Goal: Transaction & Acquisition: Purchase product/service

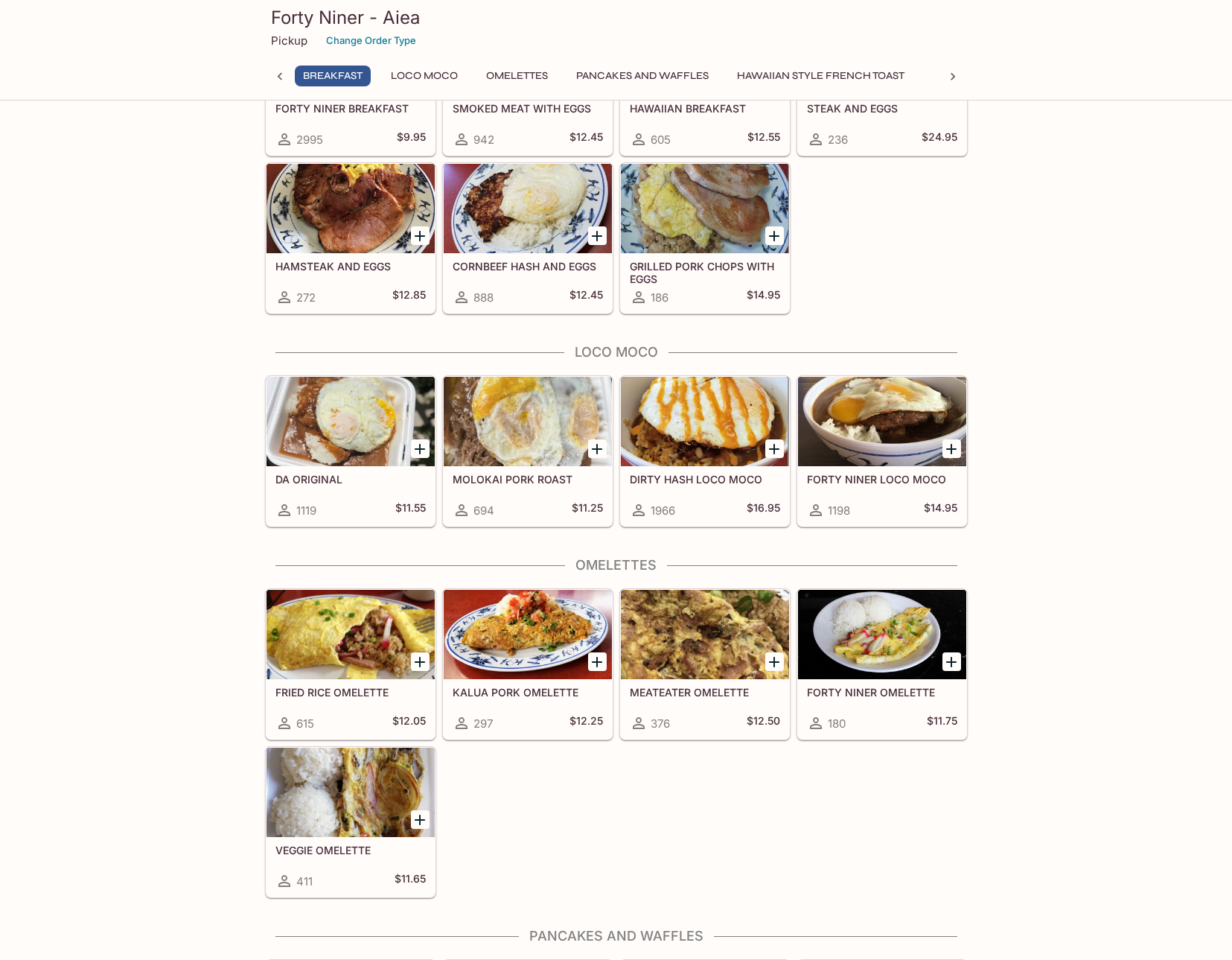
click at [883, 440] on div at bounding box center [882, 422] width 169 height 90
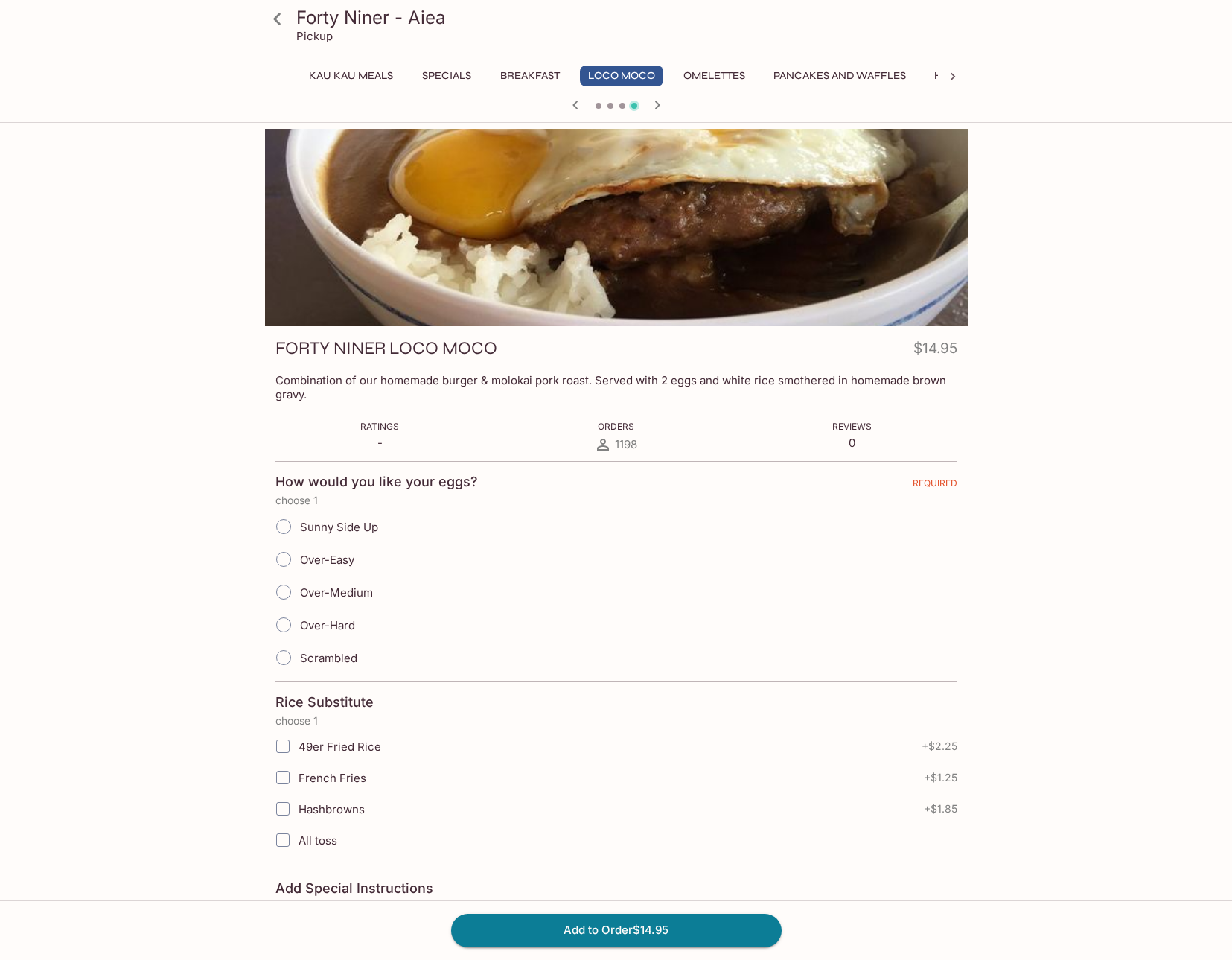
click at [277, 24] on icon at bounding box center [276, 18] width 26 height 26
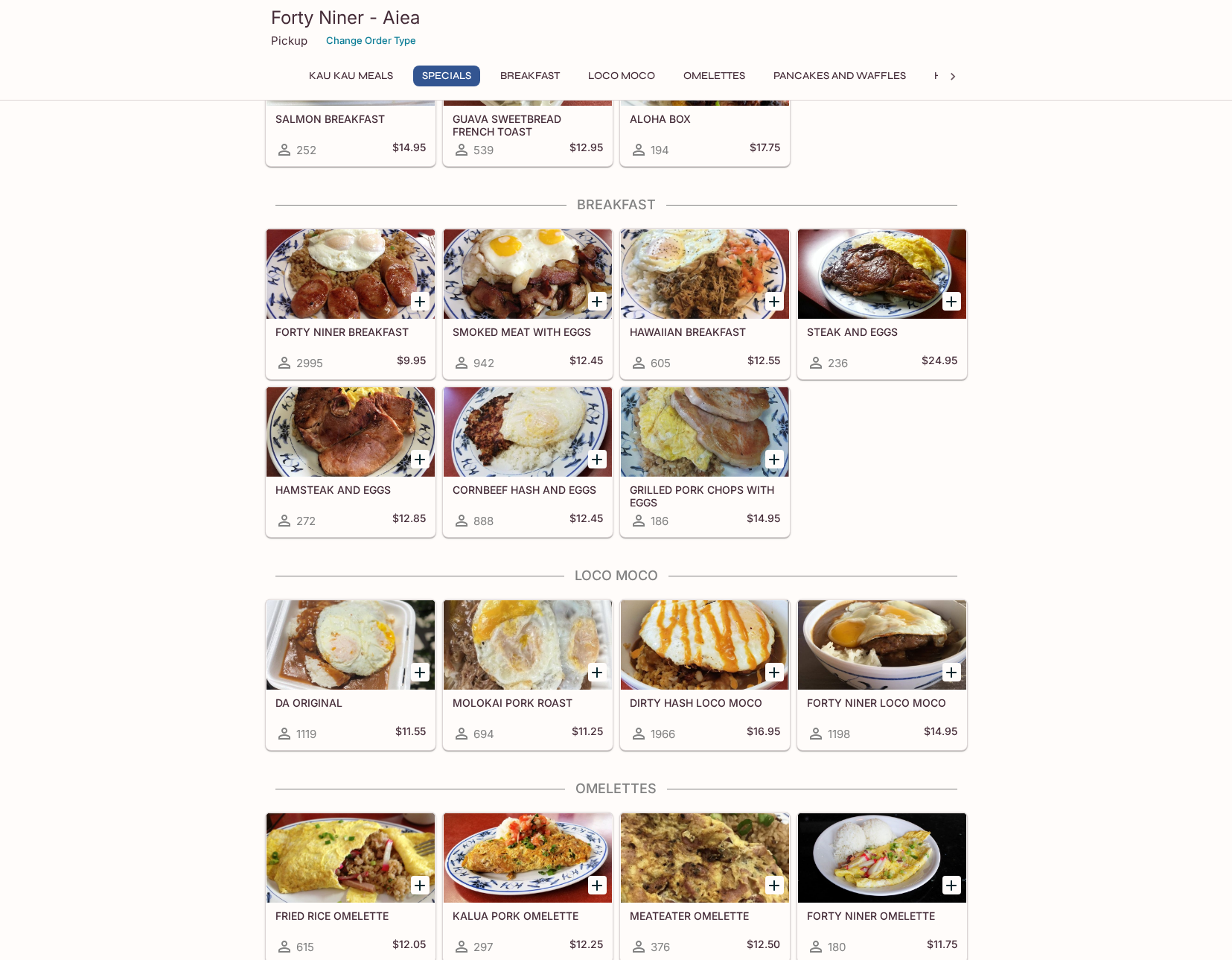
click at [728, 663] on div at bounding box center [705, 645] width 169 height 90
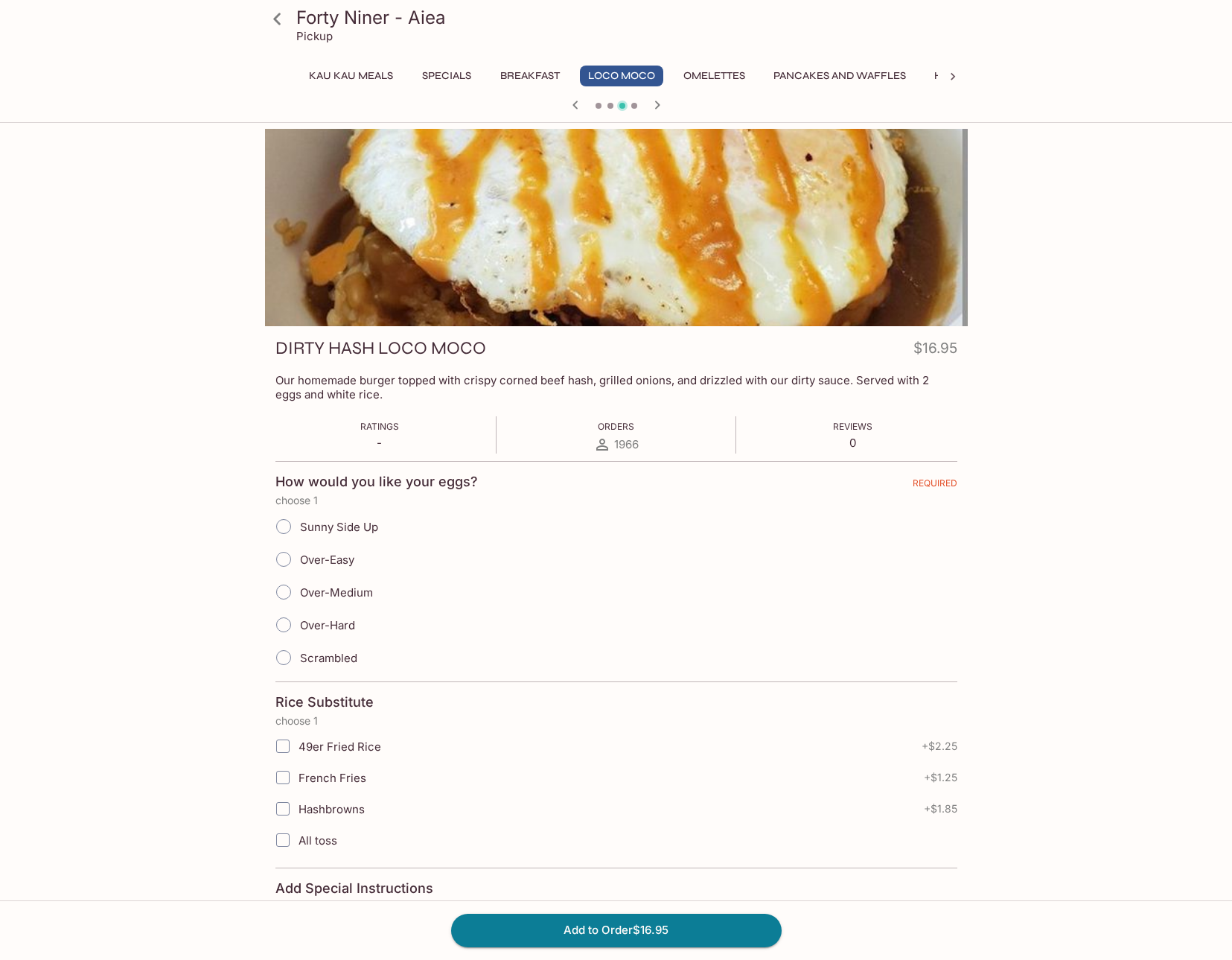
click at [328, 556] on span "Over-Easy" at bounding box center [326, 559] width 54 height 14
click at [299, 556] on input "Over-Easy" at bounding box center [284, 560] width 32 height 32
radio input "true"
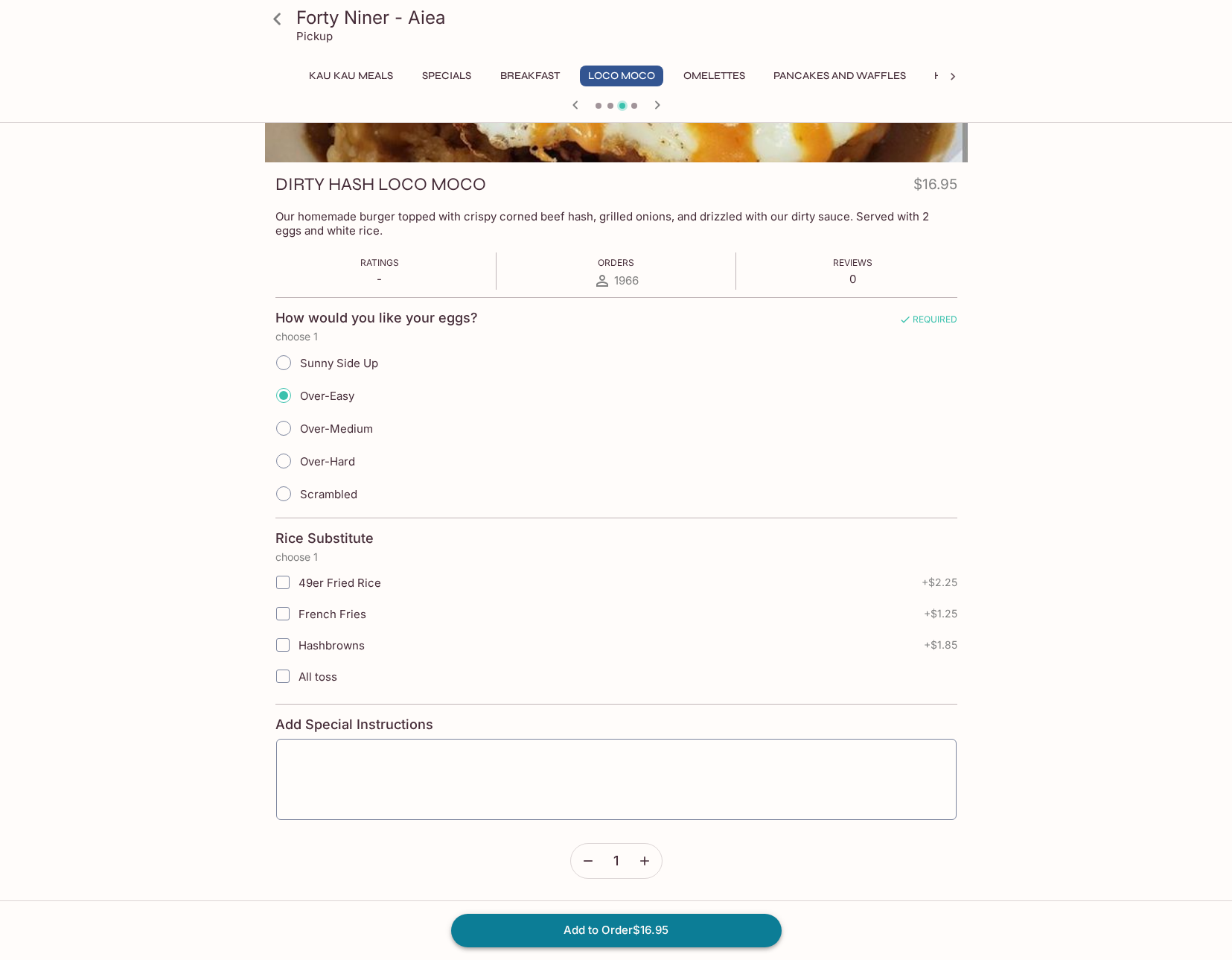
click at [662, 928] on button "Add to Order $16.95" at bounding box center [616, 929] width 330 height 32
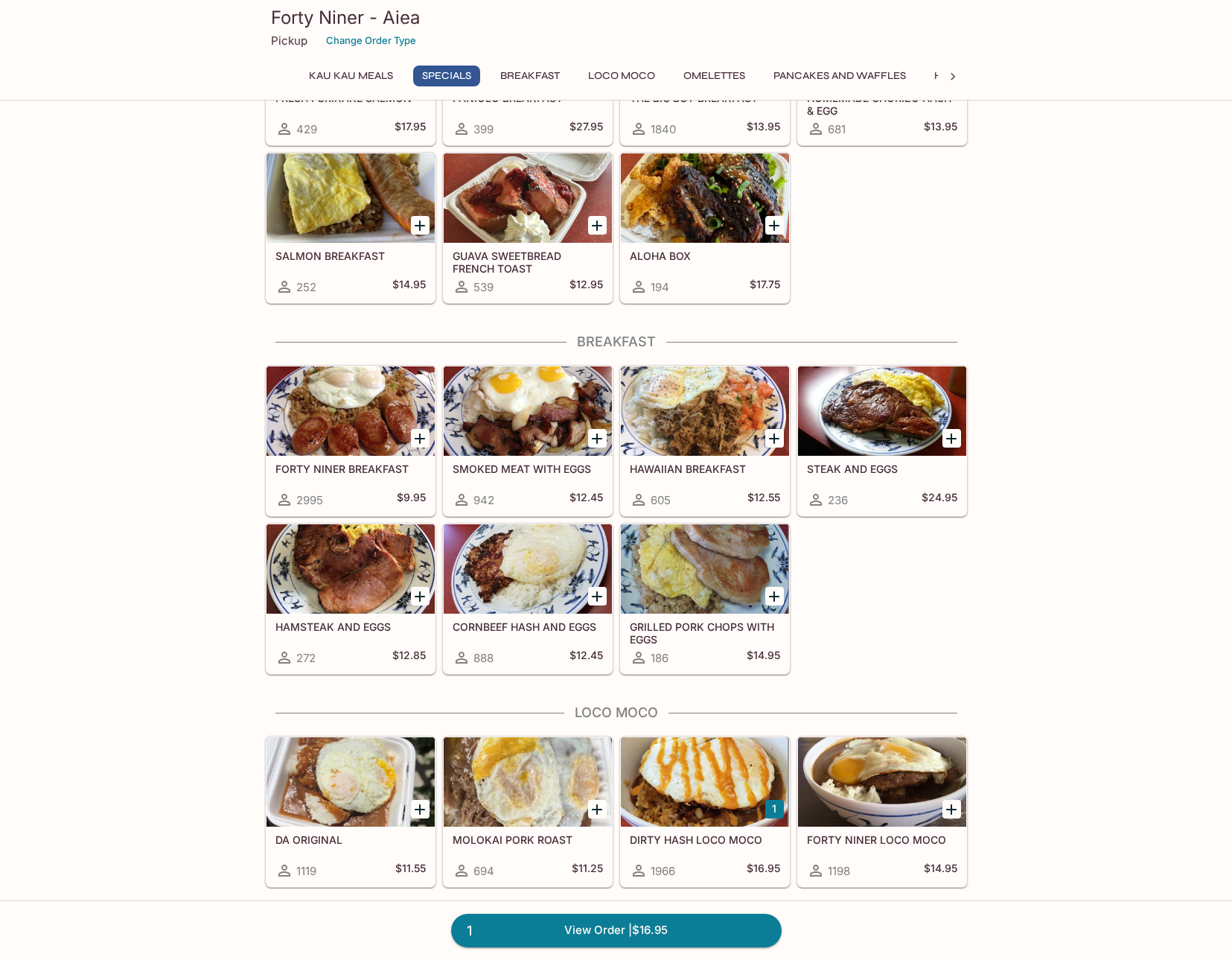
scroll to position [595, 0]
